Goal: Answer question/provide support: Answer question/provide support

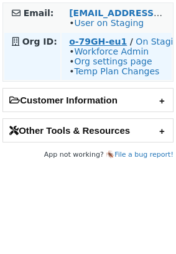
click at [89, 42] on strong "o-79GH-eu1" at bounding box center [98, 42] width 58 height 10
